Goal: Transaction & Acquisition: Purchase product/service

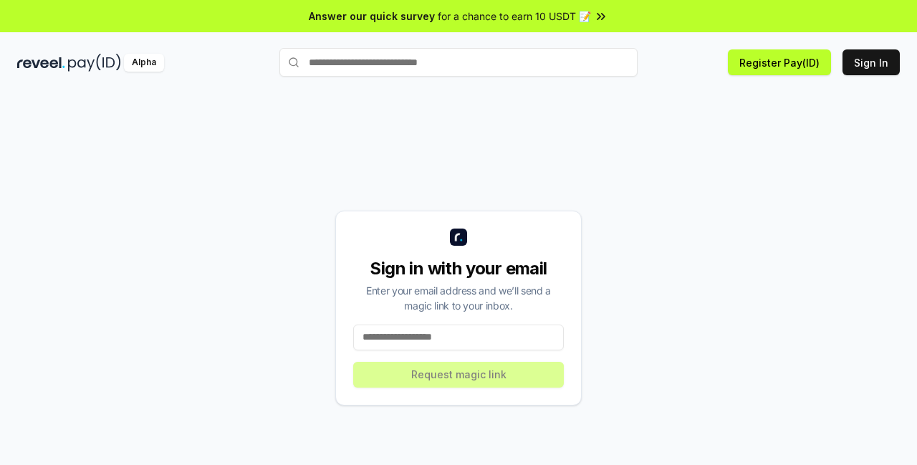
click at [428, 325] on input at bounding box center [458, 338] width 211 height 26
click at [393, 325] on input at bounding box center [458, 338] width 211 height 26
paste input "**********"
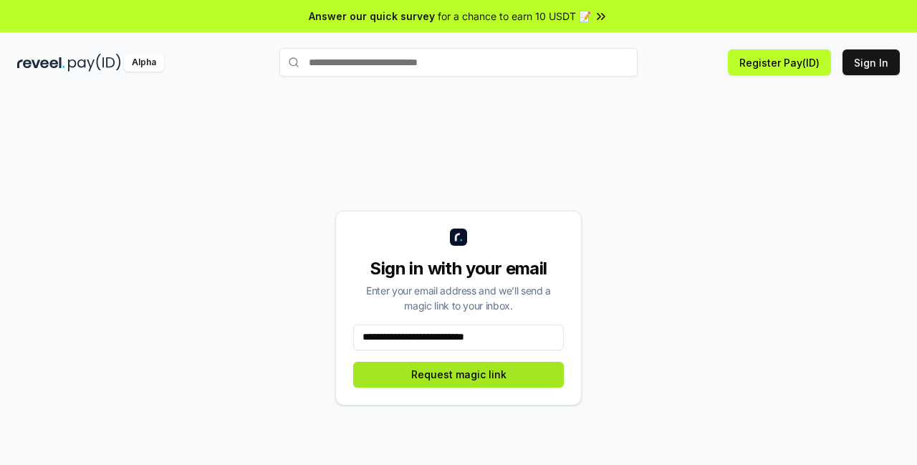
type input "**********"
click at [461, 362] on button "Request magic link" at bounding box center [458, 375] width 211 height 26
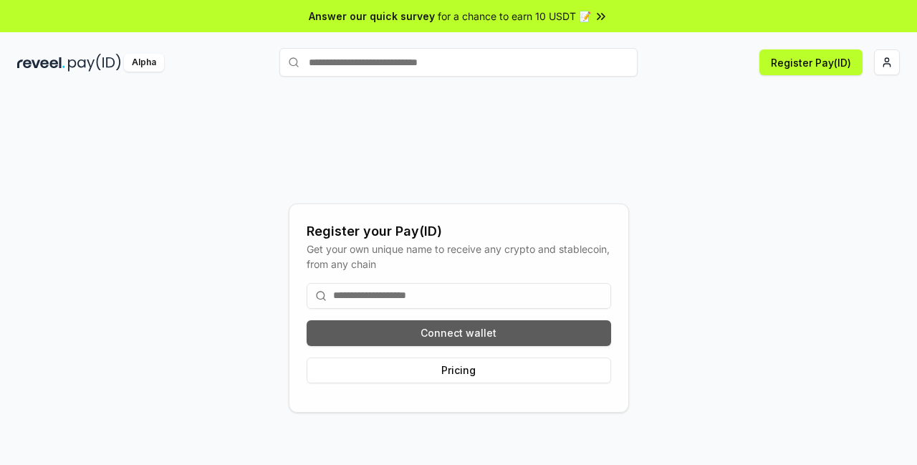
click at [444, 320] on button "Connect wallet" at bounding box center [459, 333] width 305 height 26
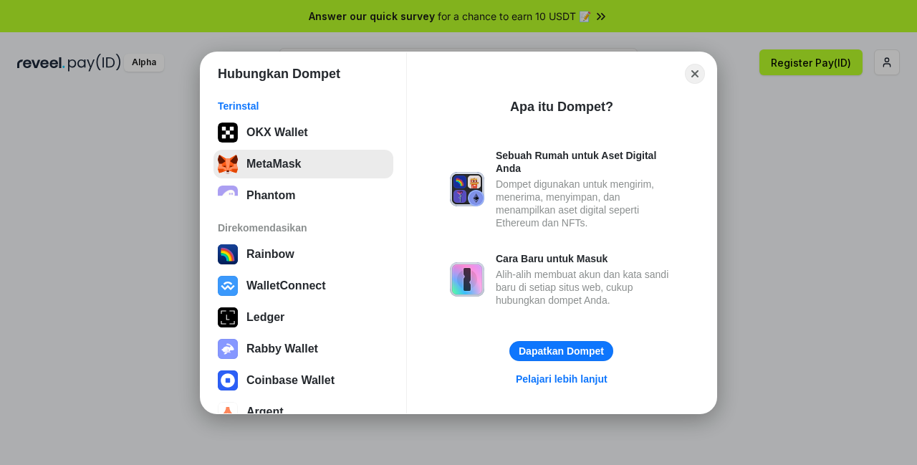
click at [324, 170] on button "MetaMask" at bounding box center [304, 164] width 180 height 29
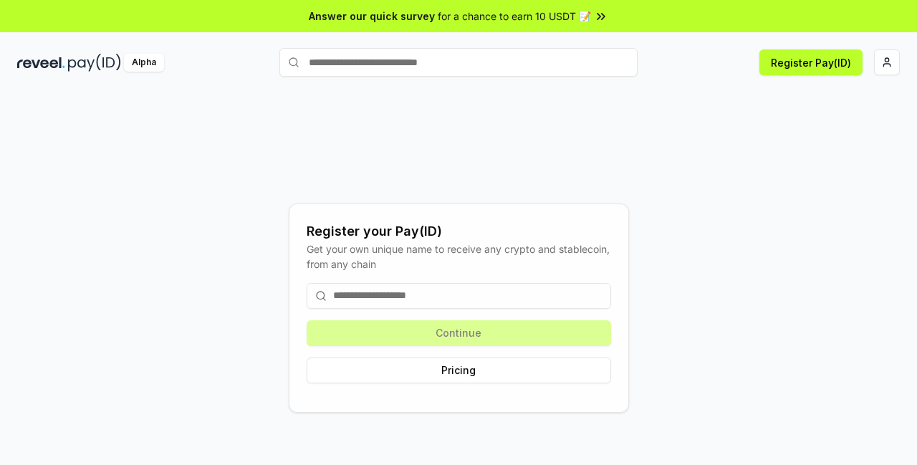
click at [523, 285] on input at bounding box center [459, 296] width 305 height 26
click at [409, 283] on input at bounding box center [459, 296] width 305 height 26
paste input "**********"
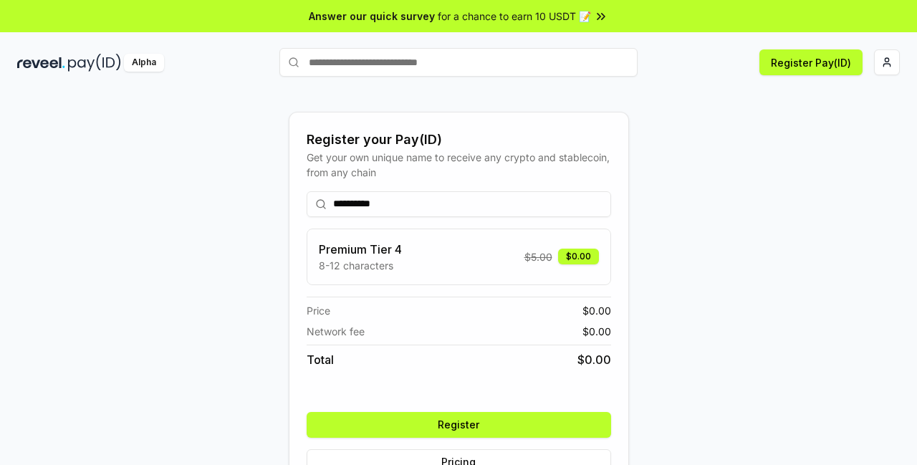
type input "**********"
click at [472, 386] on div "**********" at bounding box center [459, 333] width 305 height 307
click at [465, 412] on button "Register" at bounding box center [459, 425] width 305 height 26
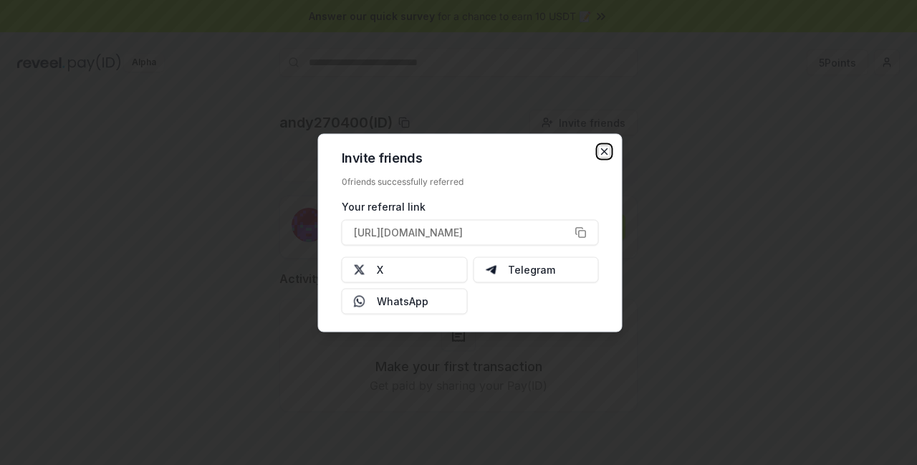
click at [606, 154] on icon "button" at bounding box center [605, 151] width 6 height 6
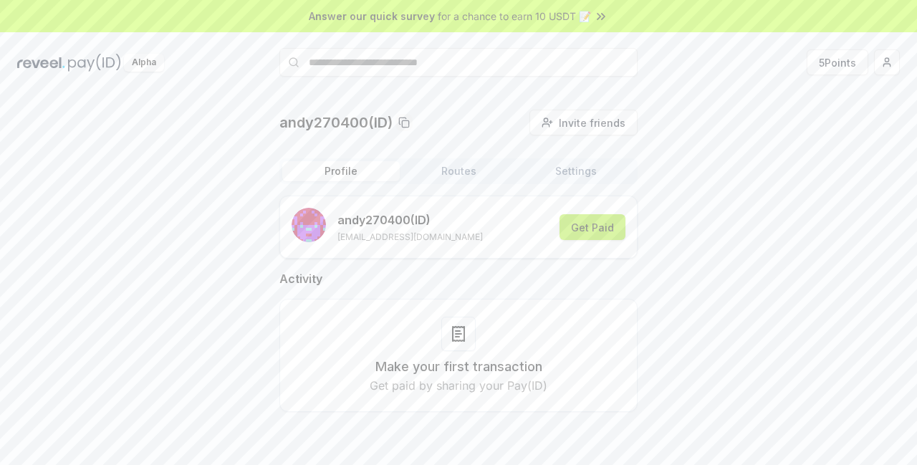
click at [599, 214] on button "Get Paid" at bounding box center [593, 227] width 66 height 26
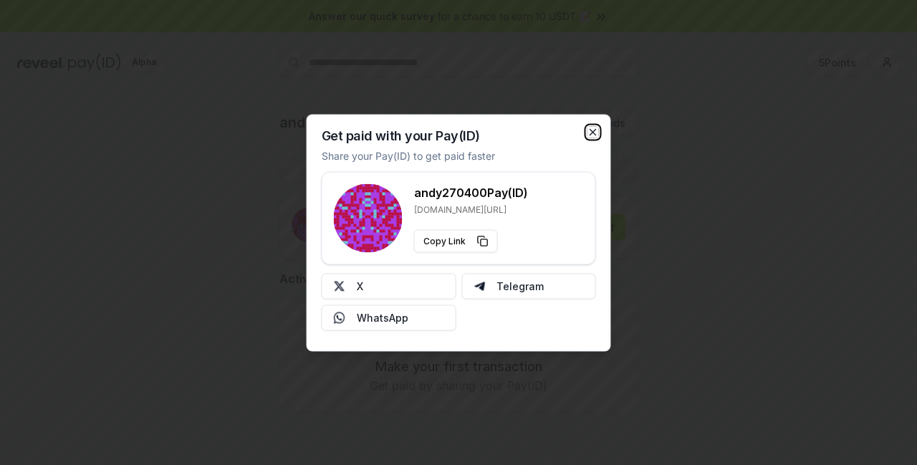
click at [596, 135] on icon "button" at bounding box center [593, 132] width 6 height 6
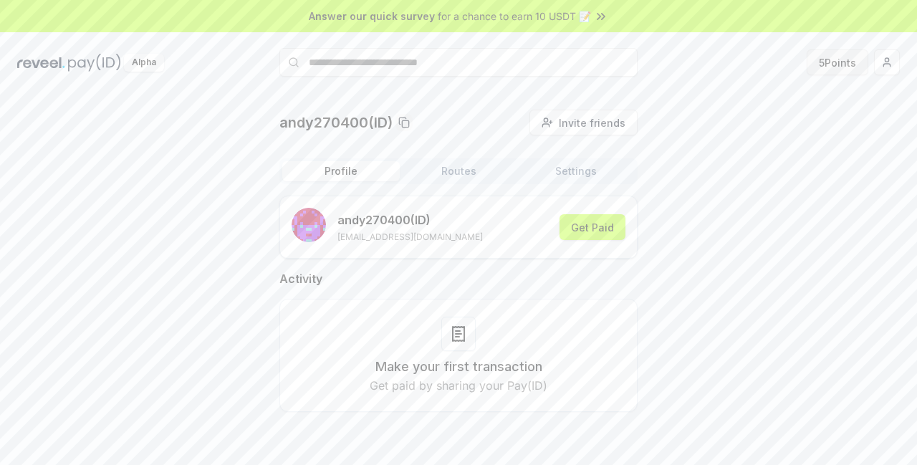
click at [848, 51] on button "5 Points" at bounding box center [838, 62] width 62 height 26
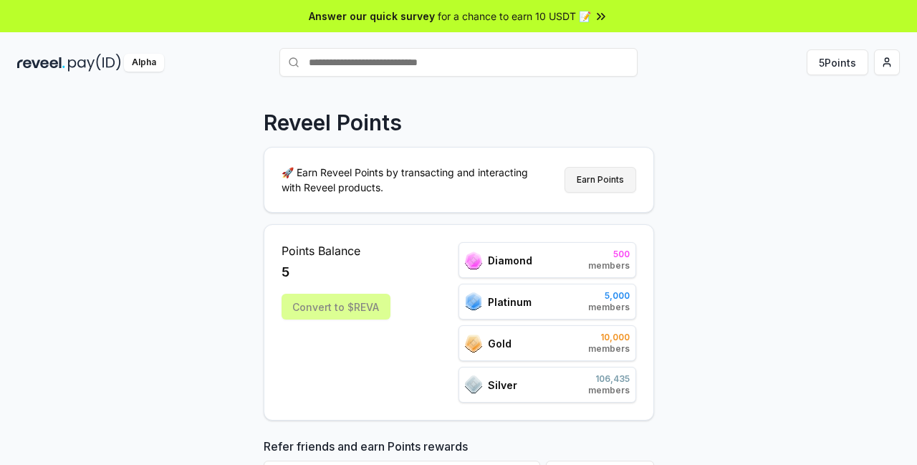
click at [622, 167] on button "Earn Points" at bounding box center [601, 180] width 72 height 26
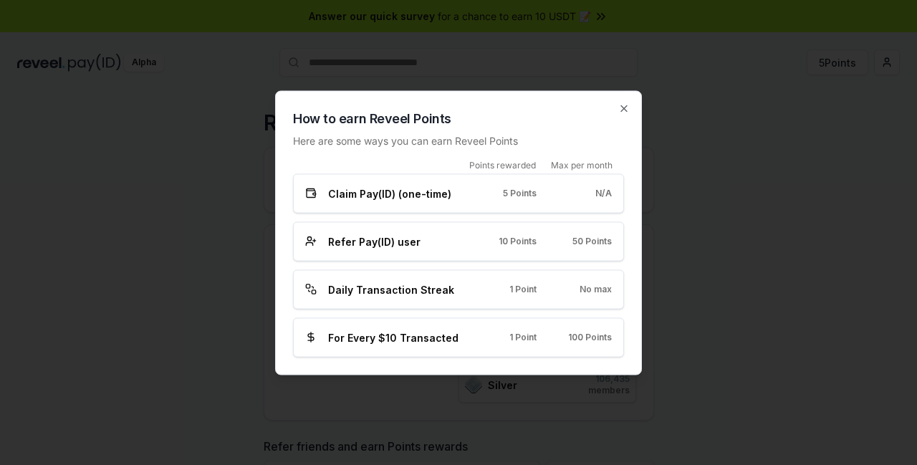
click at [580, 284] on span "No max" at bounding box center [596, 289] width 32 height 11
click at [512, 269] on div "Daily Transaction Streak 1 Point No max" at bounding box center [458, 288] width 331 height 39
click at [413, 282] on span "Daily Transaction Streak" at bounding box center [391, 289] width 126 height 15
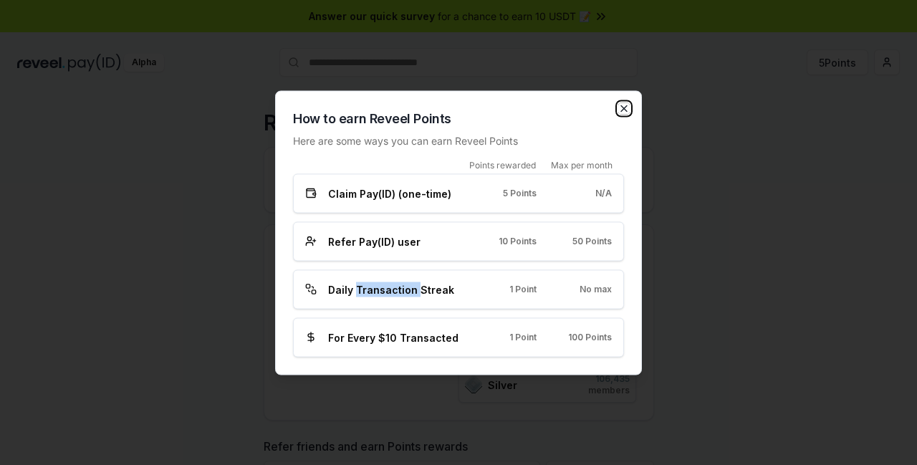
click at [618, 114] on icon "button" at bounding box center [623, 107] width 11 height 11
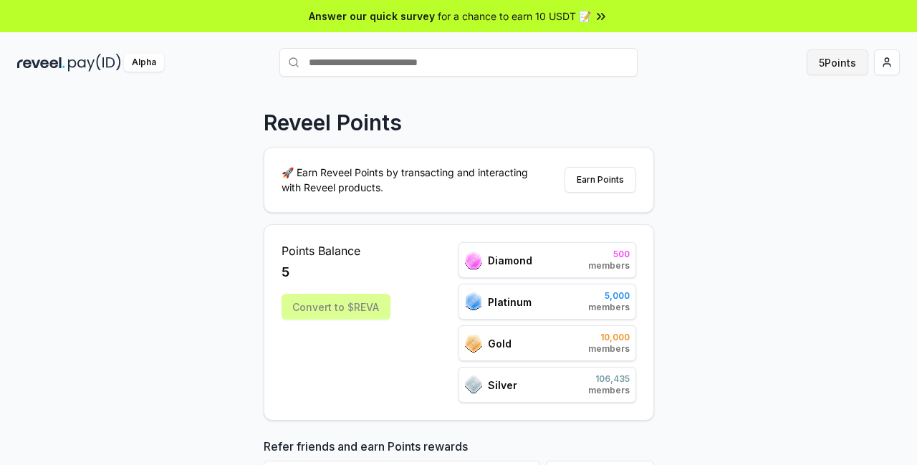
click at [861, 54] on button "5 Points" at bounding box center [838, 62] width 62 height 26
click at [889, 52] on html "Answer our quick survey for a chance to earn 10 USDT 📝 Alpha 5 Points Reveel Po…" at bounding box center [458, 232] width 917 height 465
click at [900, 52] on html "Answer our quick survey for a chance to earn 10 USDT 📝 Alpha 5 Points Reveel Po…" at bounding box center [458, 232] width 917 height 465
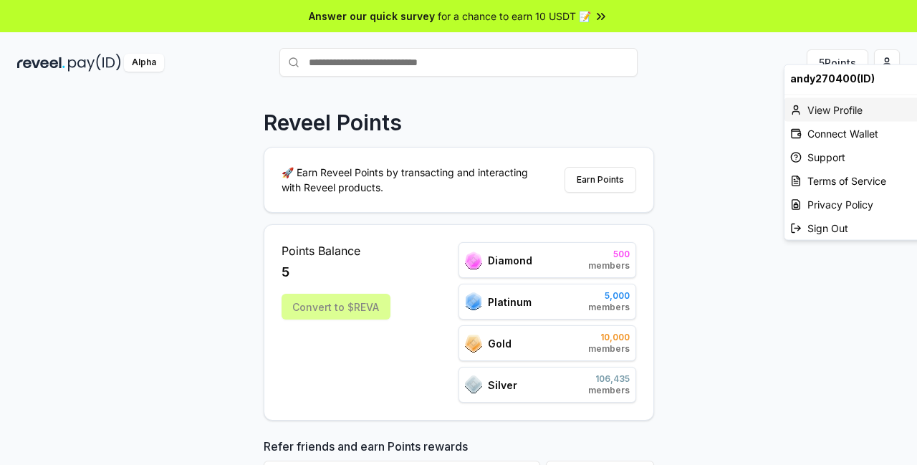
click at [819, 98] on div "View Profile" at bounding box center [864, 110] width 159 height 24
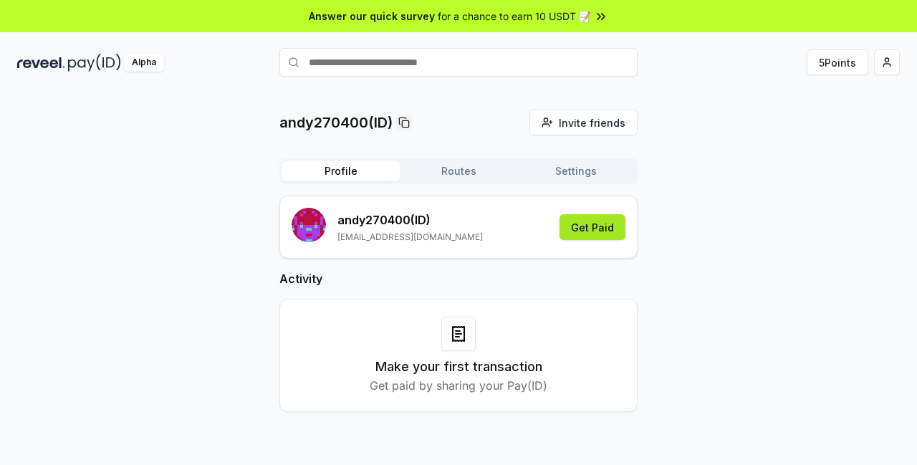
click at [608, 214] on button "Get Paid" at bounding box center [593, 227] width 66 height 26
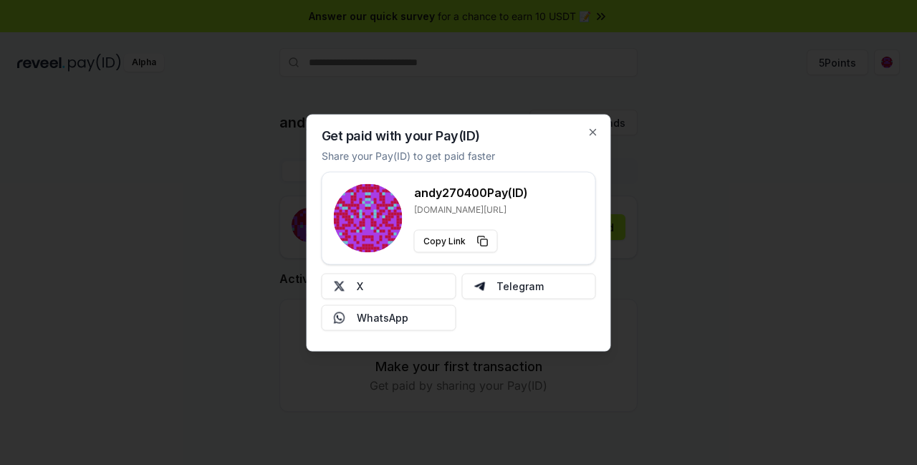
click at [608, 154] on div "Get paid with your Pay(ID) Share your Pay(ID) to get paid faster andy270400 Pay…" at bounding box center [459, 232] width 305 height 237
click at [594, 138] on icon "button" at bounding box center [593, 131] width 11 height 11
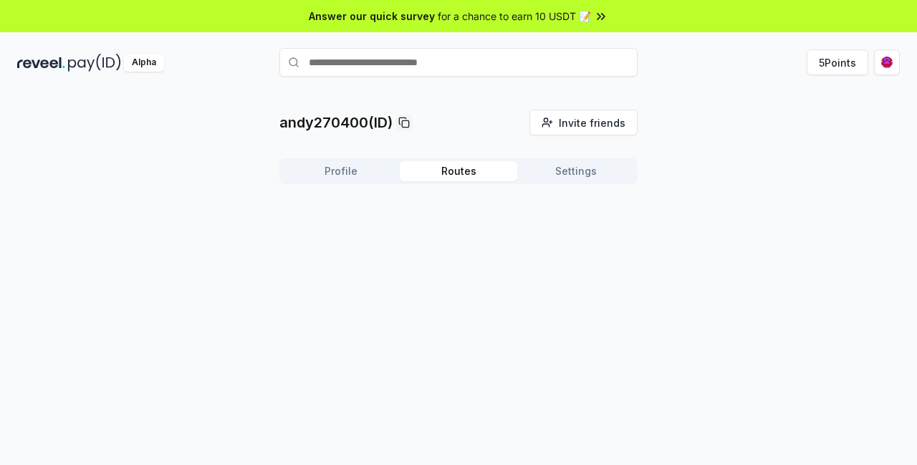
click at [479, 161] on button "Routes" at bounding box center [459, 171] width 118 height 20
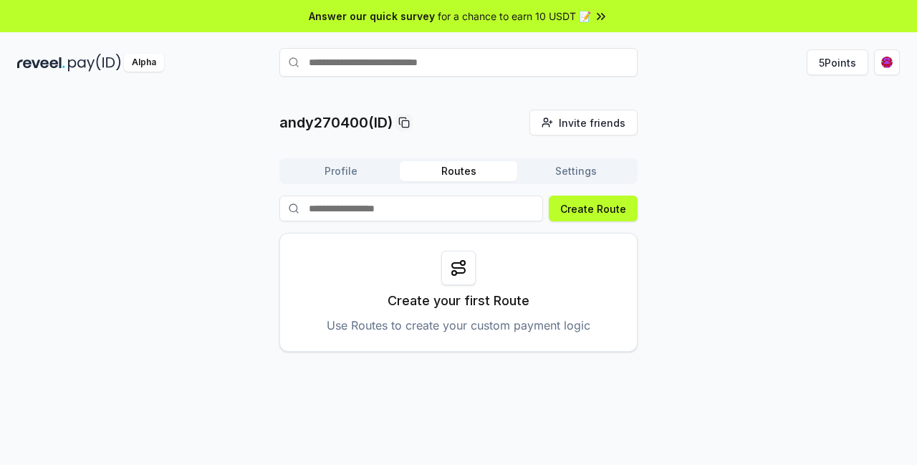
click at [543, 196] on input at bounding box center [411, 209] width 264 height 26
paste input "**********"
type input "**********"
click at [624, 196] on button "Create Route" at bounding box center [593, 209] width 89 height 26
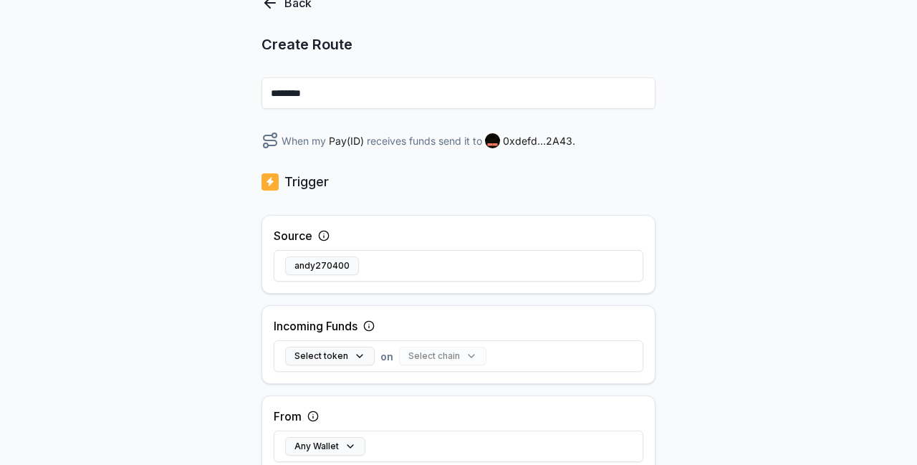
scroll to position [140, 0]
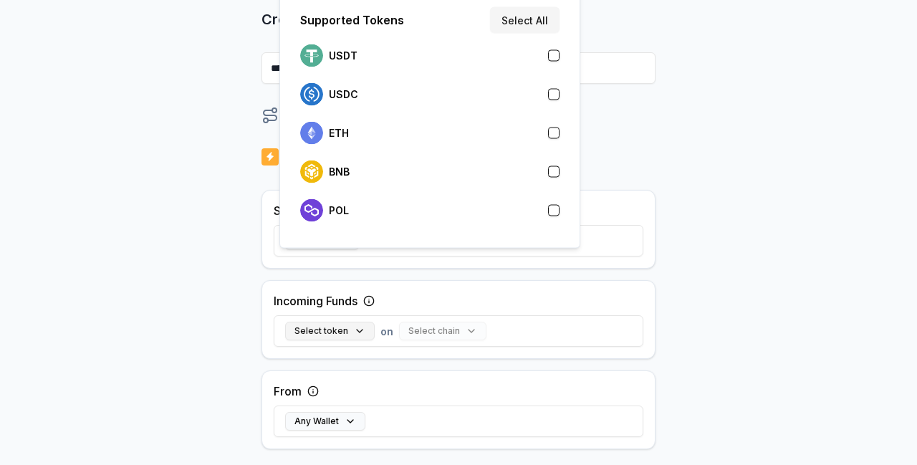
click at [332, 322] on button "Select token" at bounding box center [330, 331] width 90 height 19
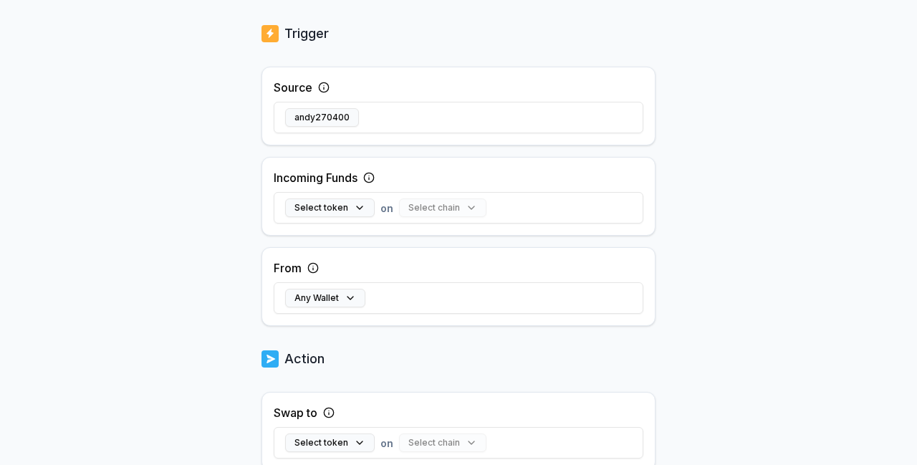
scroll to position [0, 0]
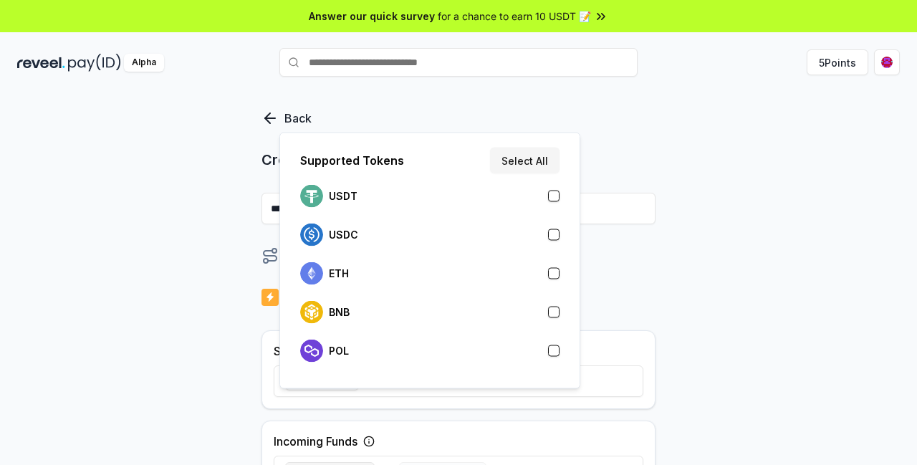
click at [324, 462] on button "Select token" at bounding box center [330, 471] width 90 height 19
click at [361, 302] on div "BNB" at bounding box center [429, 312] width 259 height 23
click at [253, 337] on div "Back Create Route ******** When my Pay(ID) receives BNB on send it to 0xdefd...…" at bounding box center [458, 293] width 917 height 425
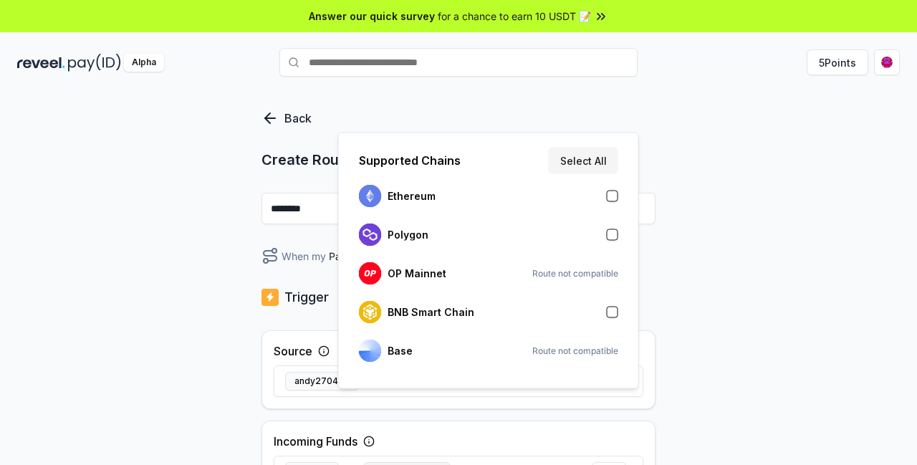
click at [363, 462] on button "Select chain" at bounding box center [406, 471] width 87 height 19
click at [423, 340] on div "Base Route not compatible" at bounding box center [488, 351] width 259 height 23
click at [471, 340] on div "Base Route not compatible" at bounding box center [488, 351] width 259 height 23
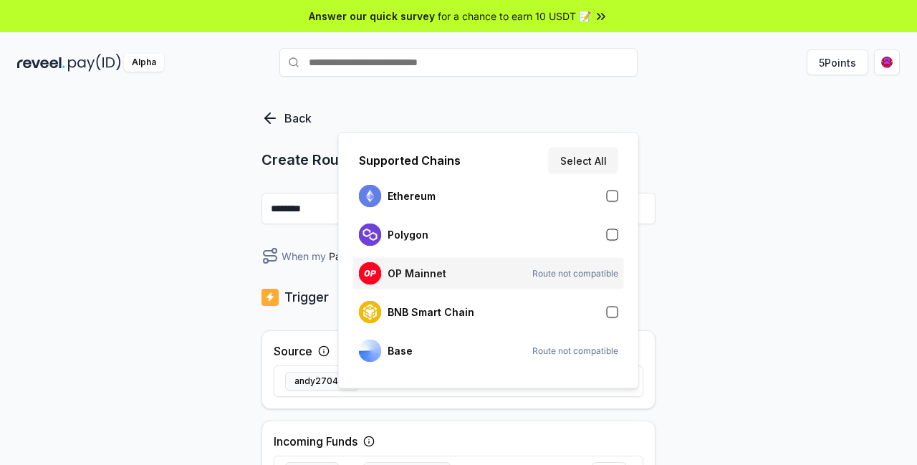
click at [504, 262] on div "OP Mainnet Route not compatible" at bounding box center [488, 273] width 259 height 23
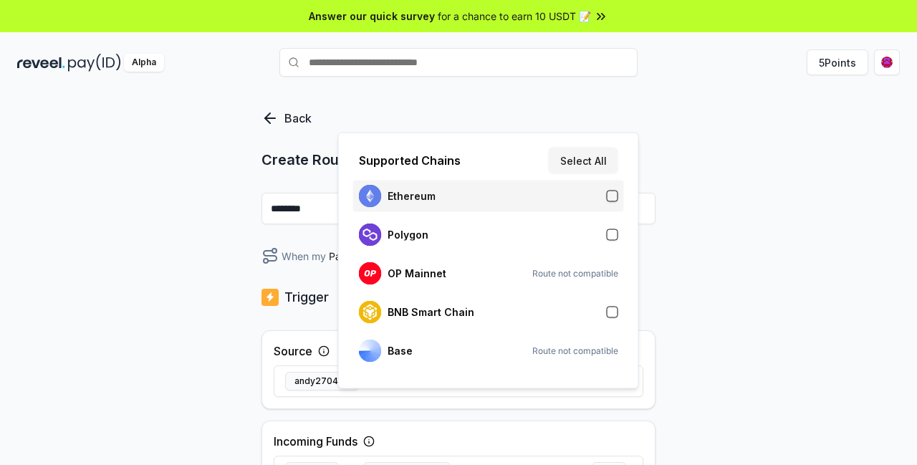
click at [491, 191] on div "Ethereum" at bounding box center [488, 196] width 259 height 23
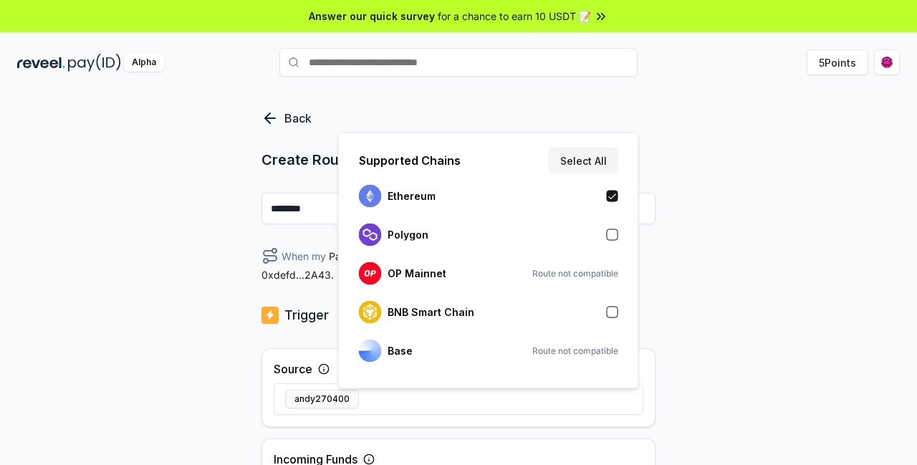
click at [662, 282] on div "Back Create Route ******** When my Pay(ID) receives BNB on Ethereum send it to …" at bounding box center [458, 293] width 917 height 425
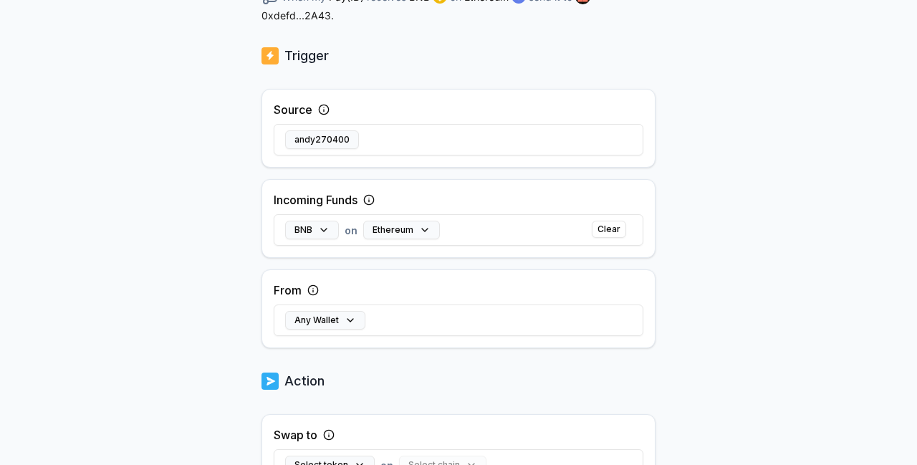
scroll to position [259, 0]
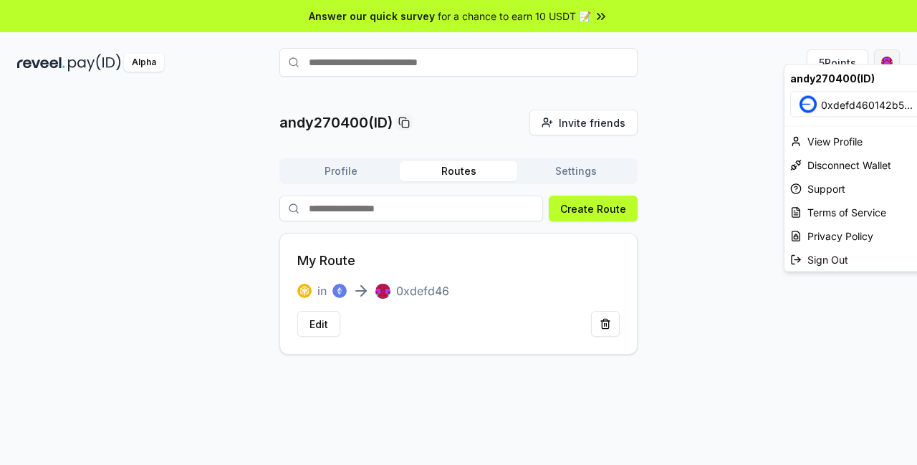
click at [899, 49] on html "Answer our quick survey for a chance to earn 10 USDT 📝 Alpha 5 Points andy27040…" at bounding box center [458, 232] width 917 height 465
click at [355, 141] on html "Answer our quick survey for a chance to earn 10 USDT 📝 Alpha 5 Points andy27040…" at bounding box center [458, 232] width 917 height 465
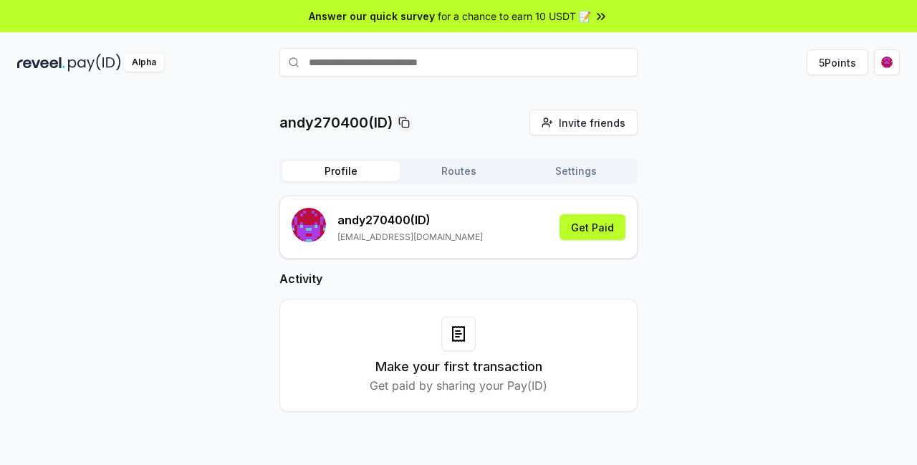
click at [355, 161] on button "Profile" at bounding box center [341, 171] width 118 height 20
click at [609, 214] on button "Get Paid" at bounding box center [593, 227] width 66 height 26
click at [855, 59] on button "5 Points" at bounding box center [838, 62] width 62 height 26
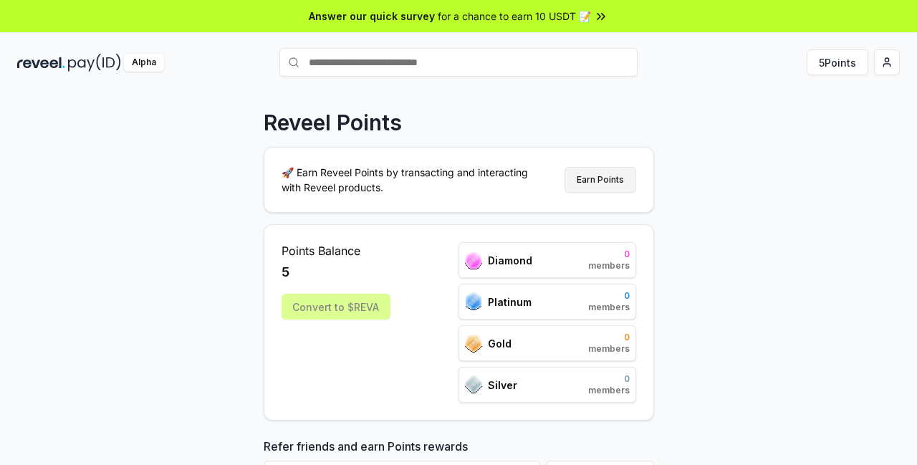
click at [621, 167] on button "Earn Points" at bounding box center [601, 180] width 72 height 26
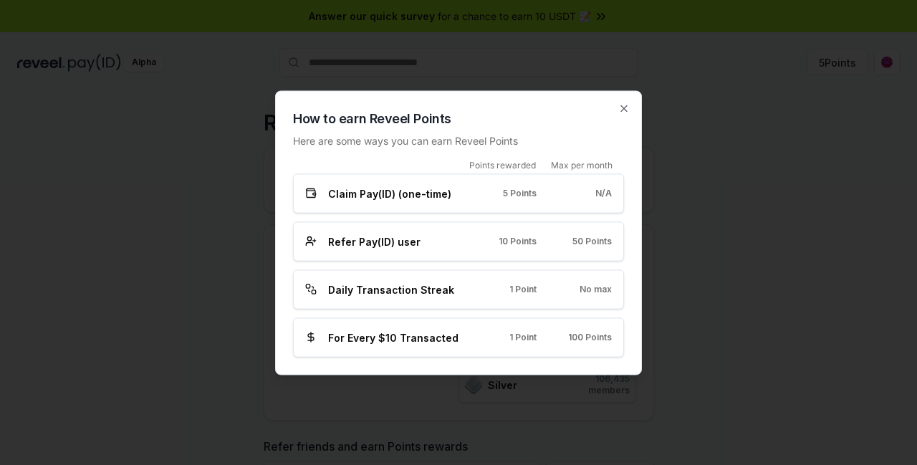
click at [580, 128] on h2 "How to earn Reveel Points" at bounding box center [458, 118] width 331 height 20
click at [560, 284] on div "No max" at bounding box center [586, 289] width 52 height 11
click at [618, 114] on icon "button" at bounding box center [623, 107] width 11 height 11
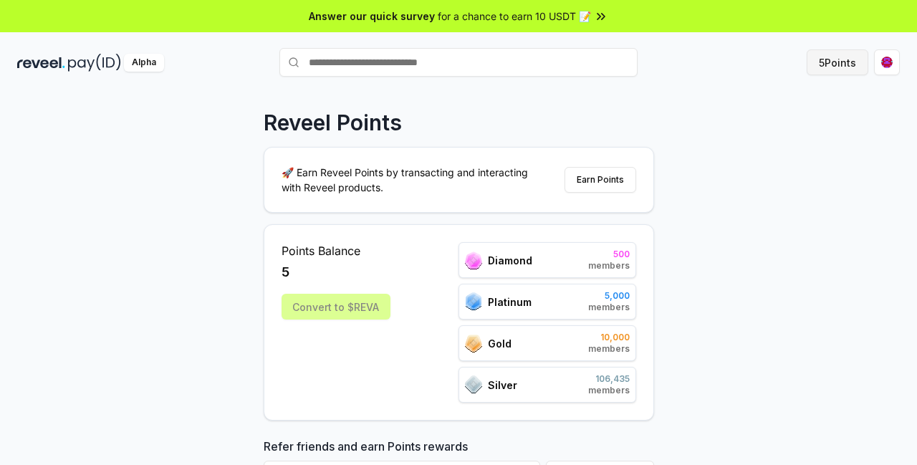
click at [864, 49] on button "5 Points" at bounding box center [838, 62] width 62 height 26
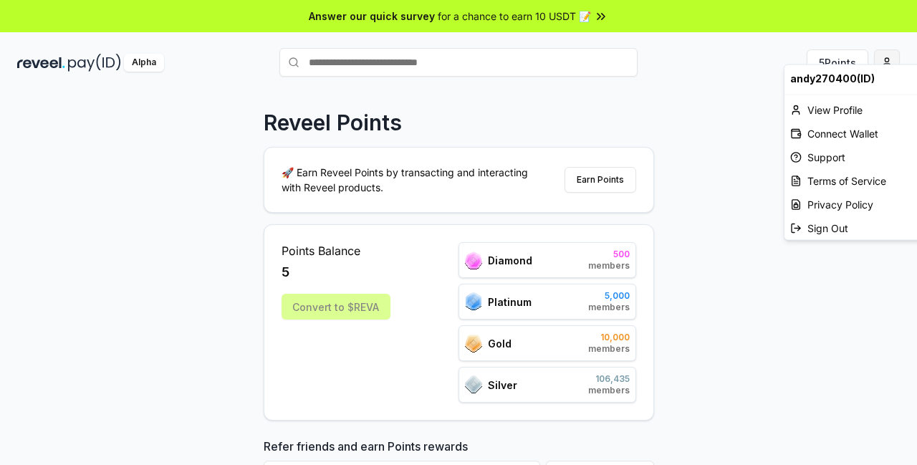
click at [889, 49] on html "Answer our quick survey for a chance to earn 10 USDT 📝 Alpha 5 Points Reveel Po…" at bounding box center [458, 232] width 917 height 465
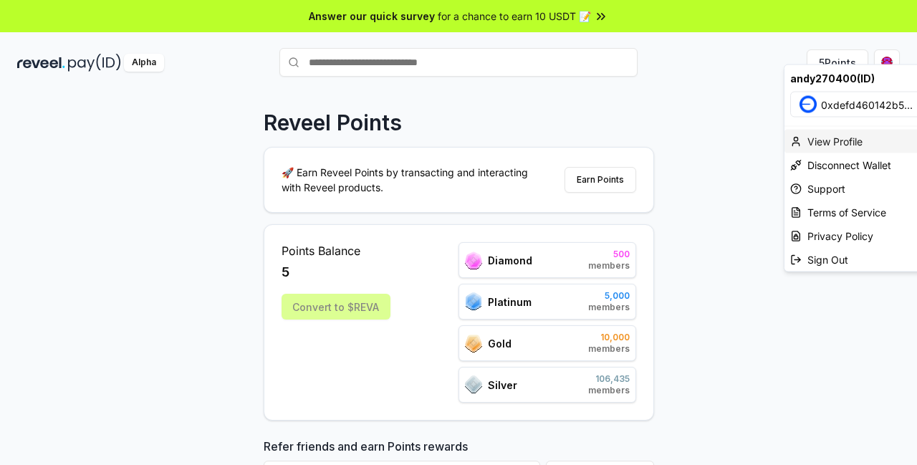
click at [858, 130] on div "View Profile" at bounding box center [864, 142] width 159 height 24
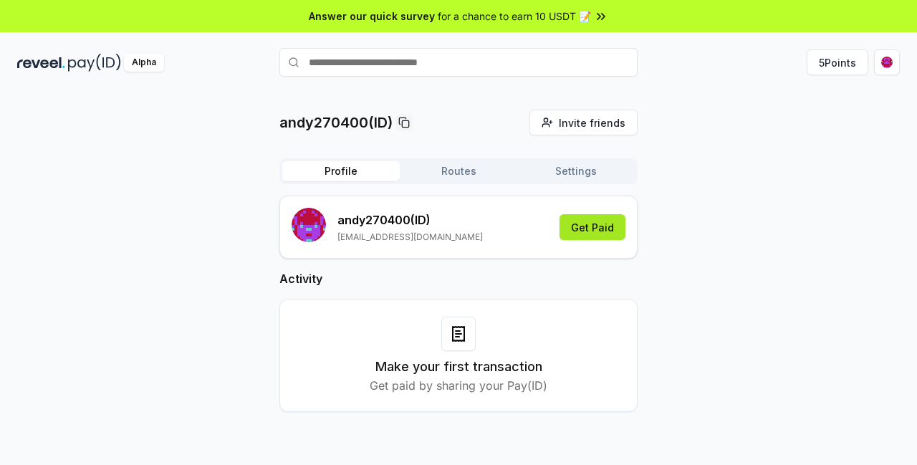
click at [601, 214] on button "Get Paid" at bounding box center [593, 227] width 66 height 26
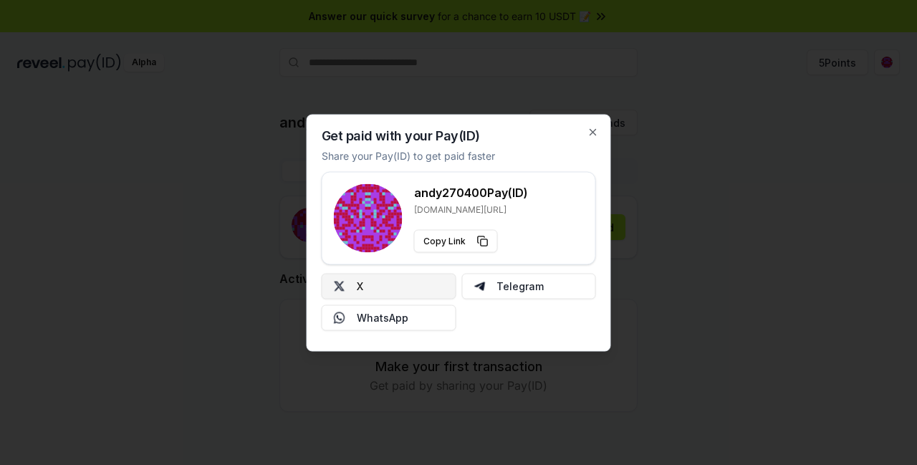
click at [409, 273] on button "X" at bounding box center [389, 286] width 135 height 26
click at [598, 138] on icon "button" at bounding box center [593, 131] width 11 height 11
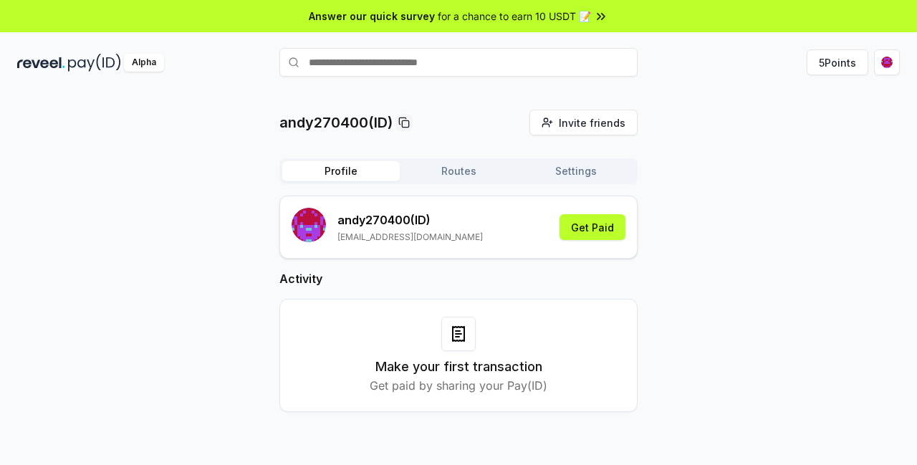
click at [371, 55] on input "text" at bounding box center [458, 62] width 358 height 29
type input "***"
click at [623, 80] on span "Pay" at bounding box center [617, 90] width 27 height 21
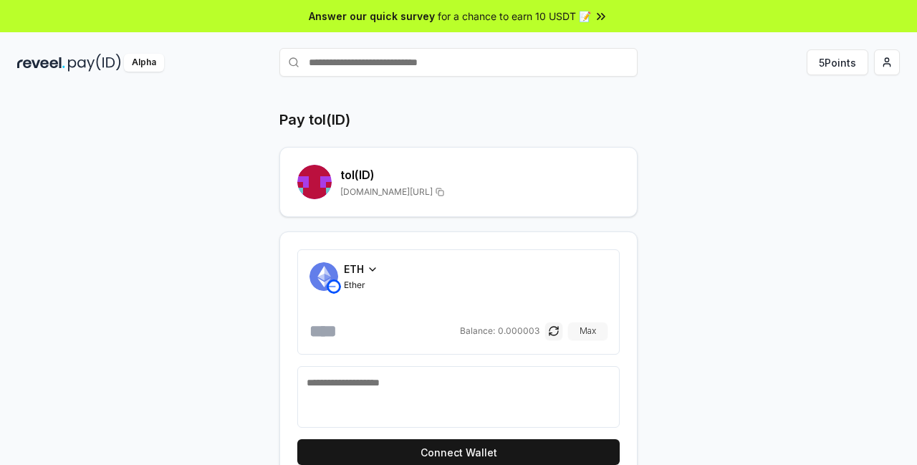
click at [545, 322] on button "button" at bounding box center [553, 330] width 17 height 17
click at [547, 322] on button "button" at bounding box center [553, 330] width 17 height 17
click at [574, 322] on button "Max" at bounding box center [587, 330] width 39 height 17
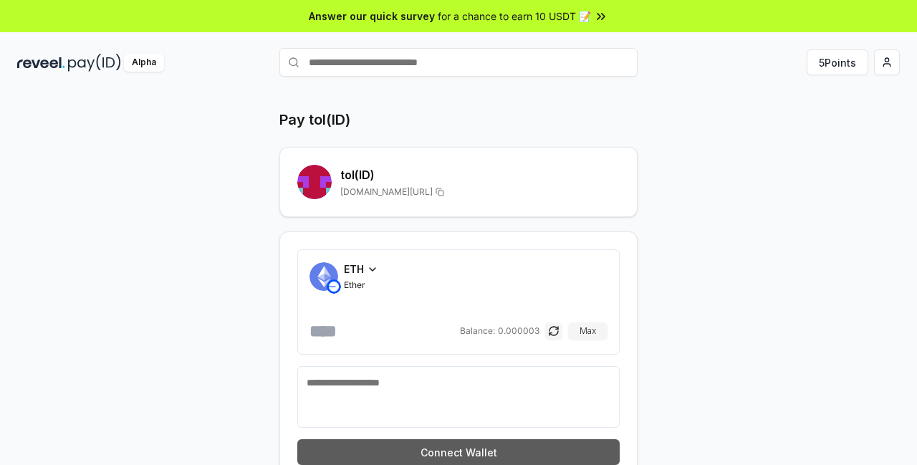
click at [519, 439] on button "Connect Wallet" at bounding box center [458, 452] width 322 height 26
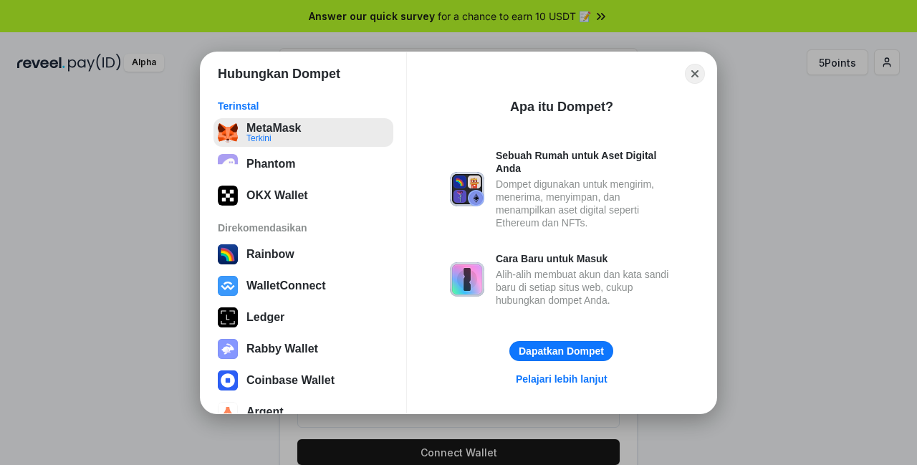
click at [336, 135] on button "MetaMask Terkini" at bounding box center [304, 132] width 180 height 29
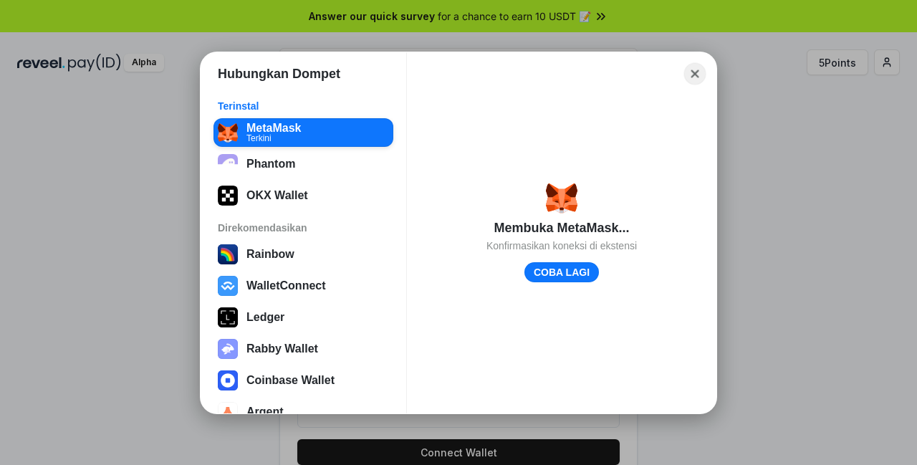
click at [691, 77] on button "Close" at bounding box center [695, 73] width 22 height 22
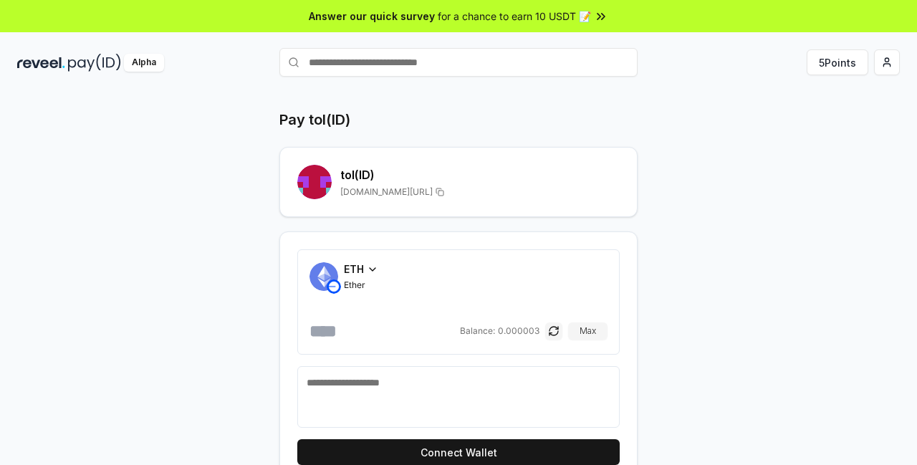
click at [721, 150] on div "**********" at bounding box center [459, 302] width 860 height 385
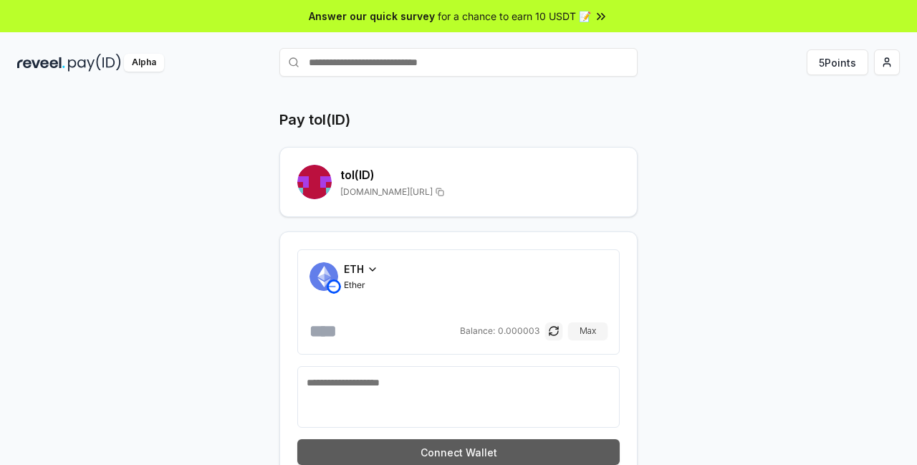
click at [474, 439] on button "Connect Wallet" at bounding box center [458, 452] width 322 height 26
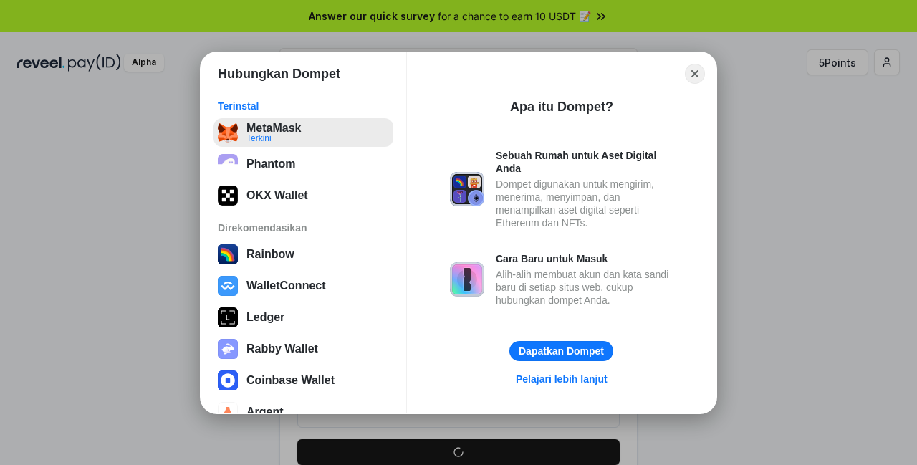
click at [332, 140] on button "MetaMask Terkini" at bounding box center [304, 132] width 180 height 29
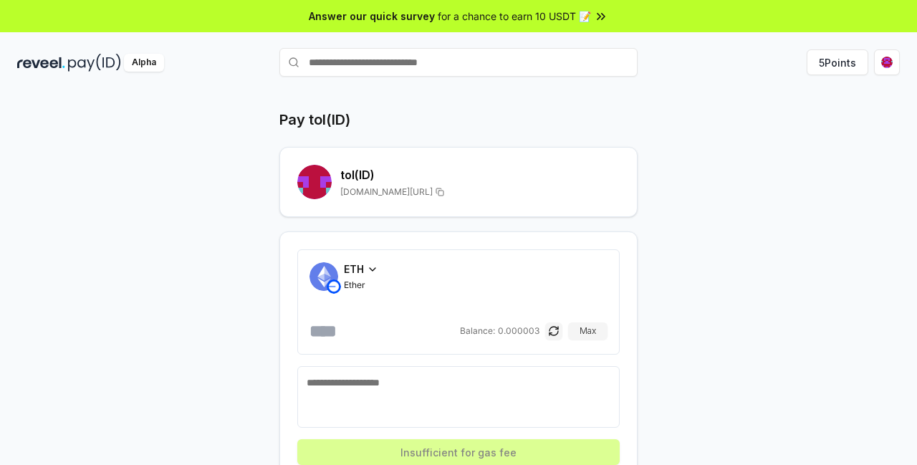
click at [432, 320] on input "**********" at bounding box center [384, 331] width 148 height 23
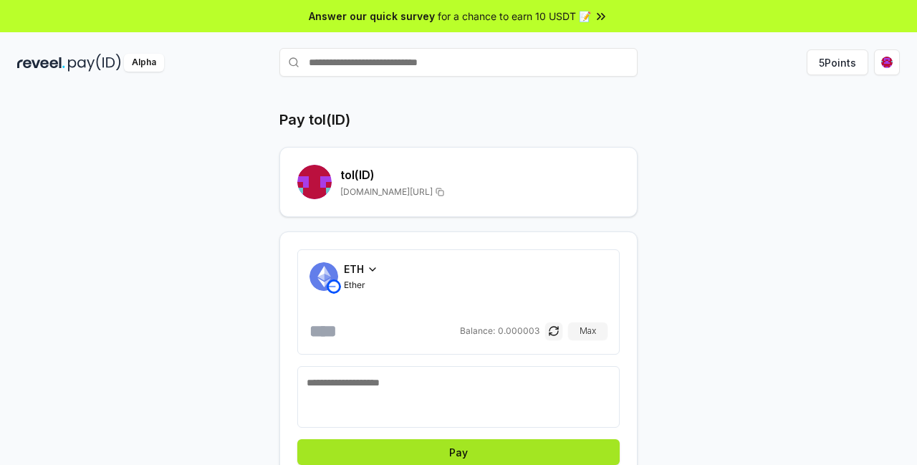
type input "********"
click at [473, 439] on button "Pay" at bounding box center [458, 452] width 322 height 26
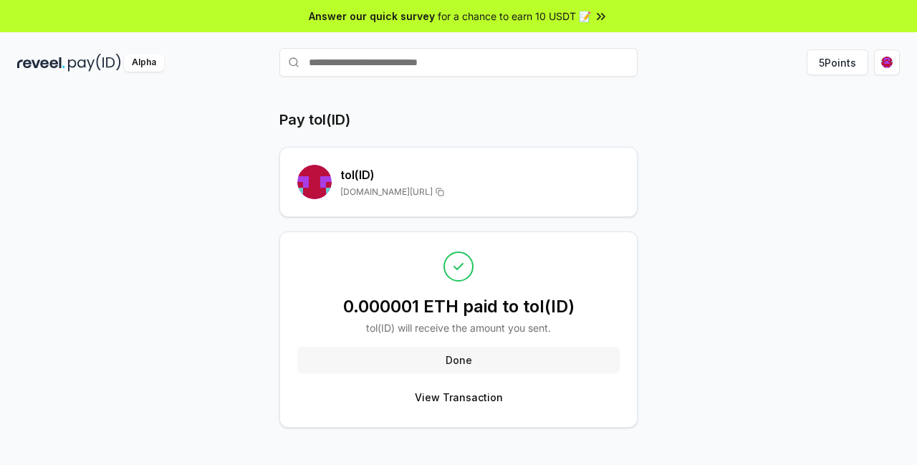
click at [598, 347] on button "Done" at bounding box center [458, 360] width 322 height 26
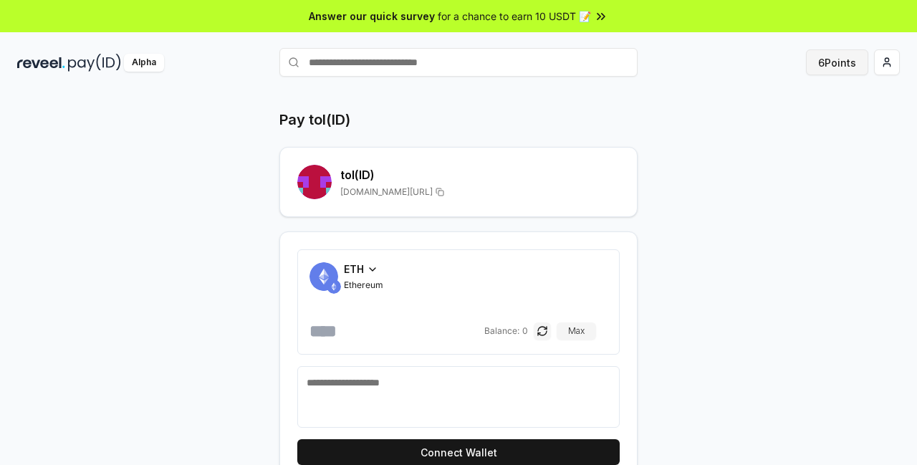
click at [859, 55] on button "6 Points" at bounding box center [837, 62] width 62 height 26
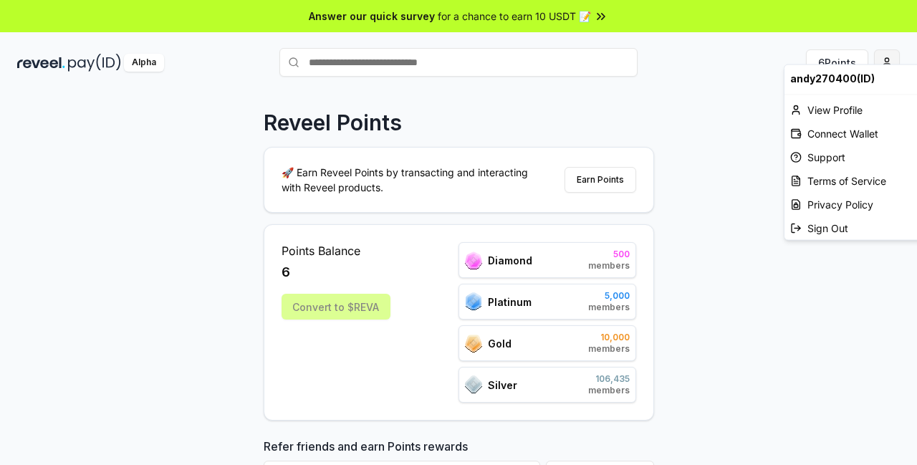
click at [894, 52] on html "Answer our quick survey for a chance to earn 10 USDT 📝 Alpha 6 Points Reveel Po…" at bounding box center [458, 232] width 917 height 465
click at [837, 98] on div "View Profile" at bounding box center [864, 110] width 159 height 24
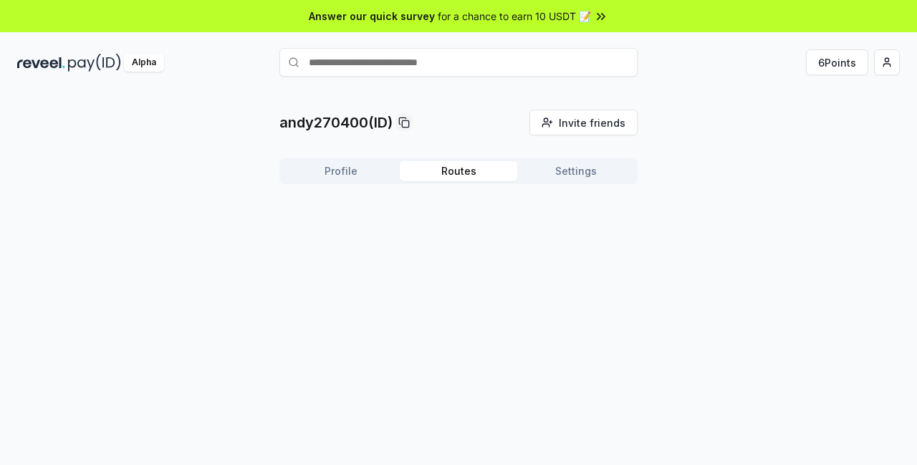
click at [502, 161] on button "Routes" at bounding box center [459, 171] width 118 height 20
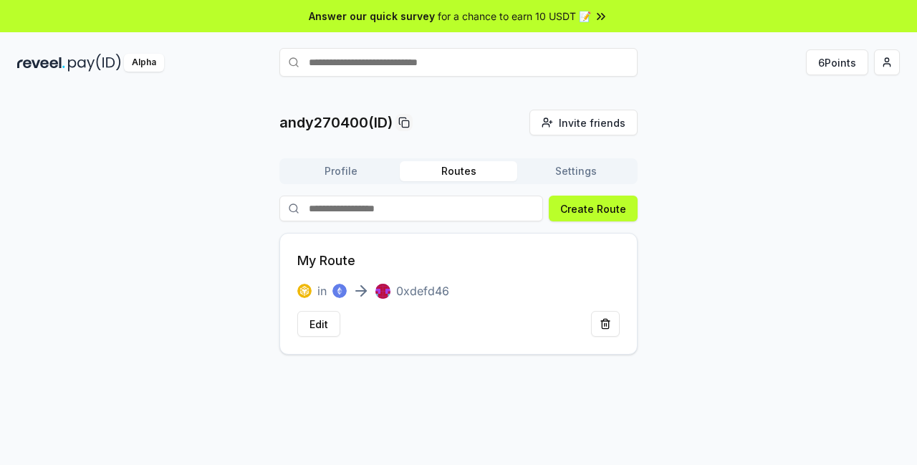
click at [358, 161] on button "Profile" at bounding box center [341, 171] width 118 height 20
